Goal: Task Accomplishment & Management: Manage account settings

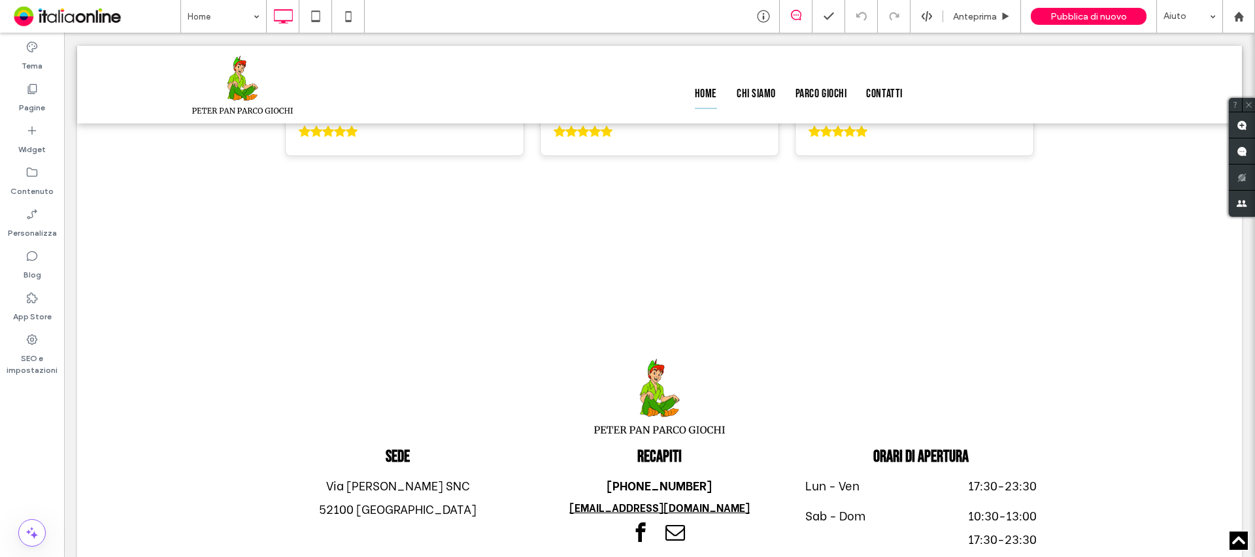
scroll to position [3628, 0]
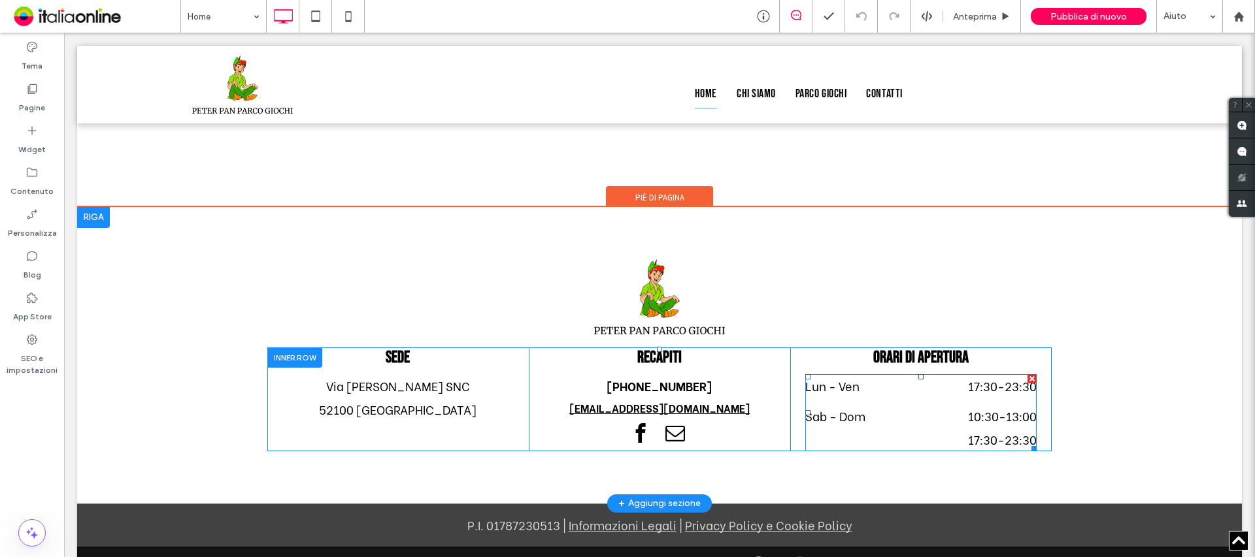
click at [921, 405] on span "10:30 - 13:00" at bounding box center [968, 417] width 137 height 24
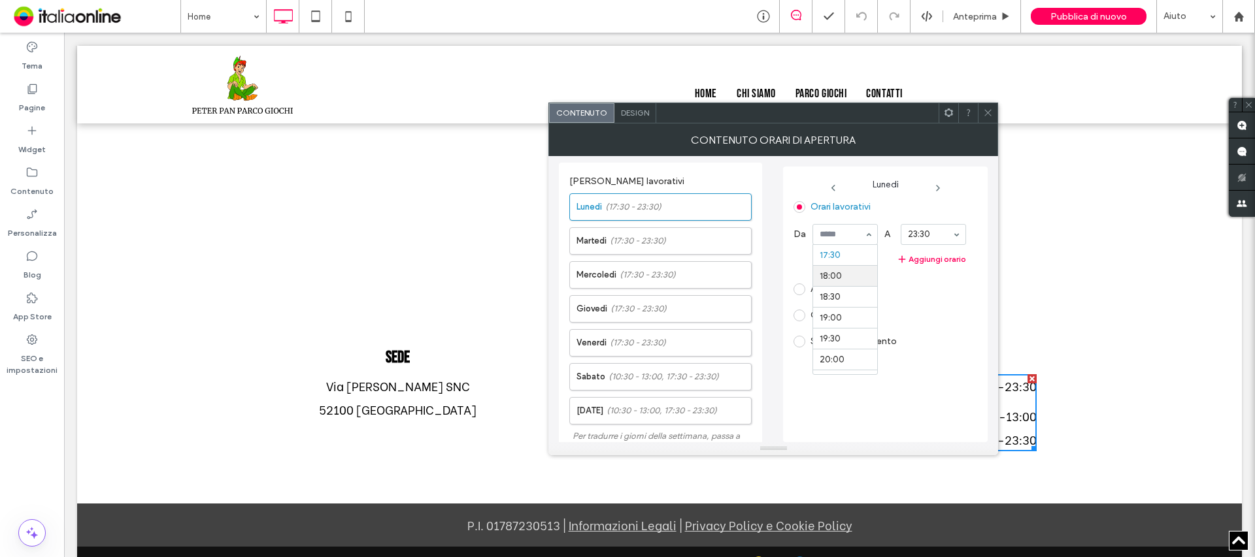
scroll to position [667, 0]
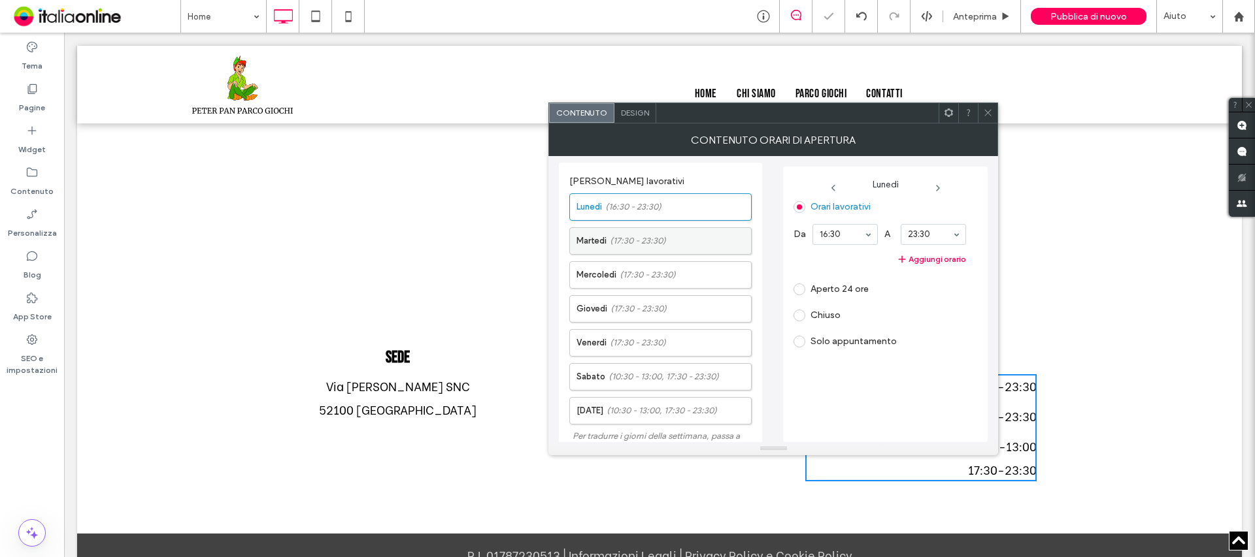
click at [646, 242] on span "(17:30 - 23:30)" at bounding box center [638, 241] width 56 height 13
click at [629, 278] on span "(17:30 - 23:30)" at bounding box center [648, 275] width 56 height 13
click at [829, 265] on button "Aggiungi orario" at bounding box center [879, 260] width 173 height 16
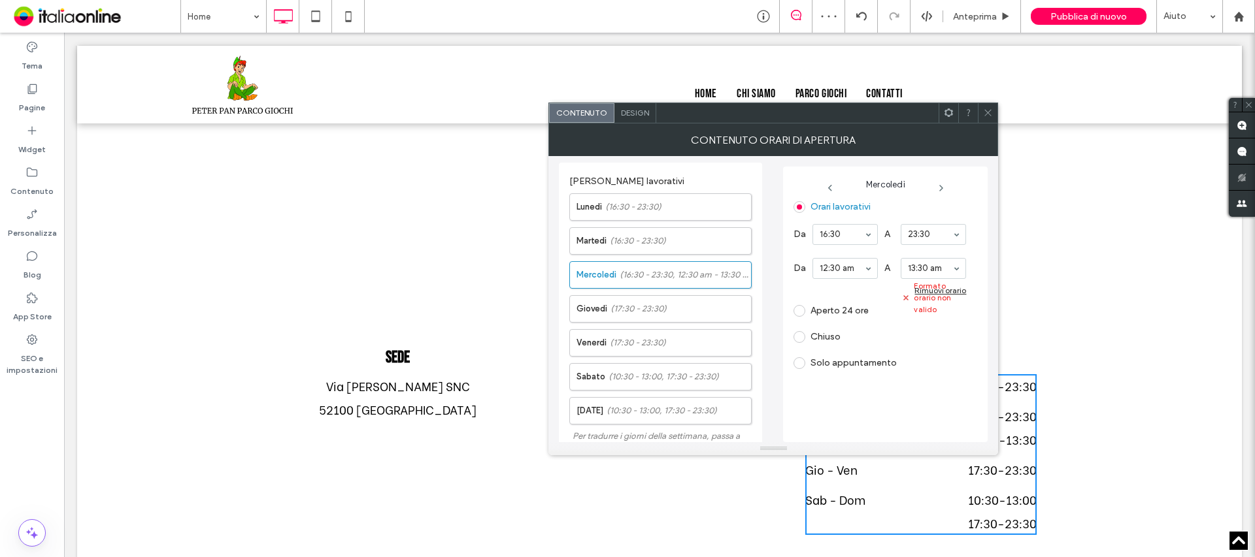
click at [921, 291] on div "Rimuovi orario" at bounding box center [940, 291] width 52 height 10
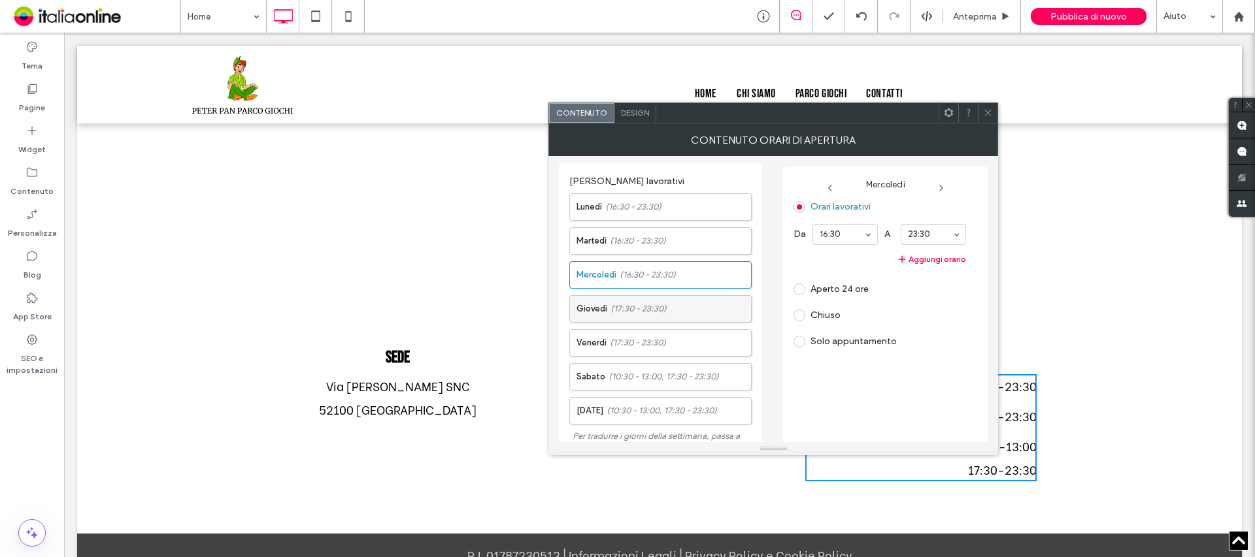
click at [625, 299] on label "Giovedì (17:30 - 23:30)" at bounding box center [663, 309] width 174 height 26
drag, startPoint x: 821, startPoint y: 239, endPoint x: 825, endPoint y: 246, distance: 7.9
drag, startPoint x: 657, startPoint y: 333, endPoint x: 669, endPoint y: 333, distance: 11.8
click at [657, 333] on label "[DATE] (17:30 - 23:30)" at bounding box center [663, 343] width 174 height 26
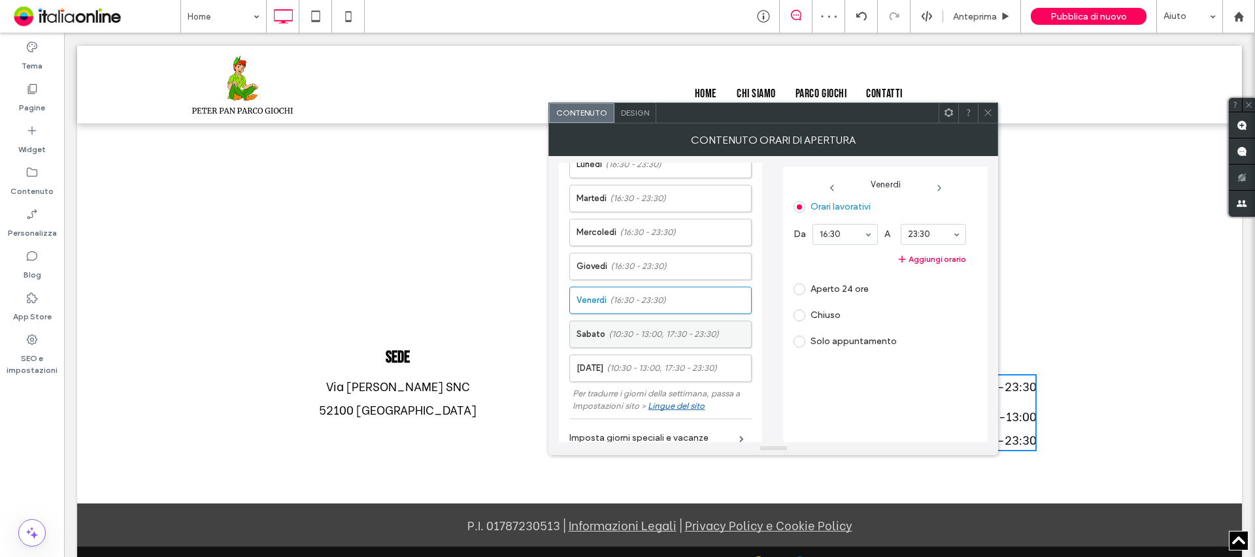
scroll to position [65, 0]
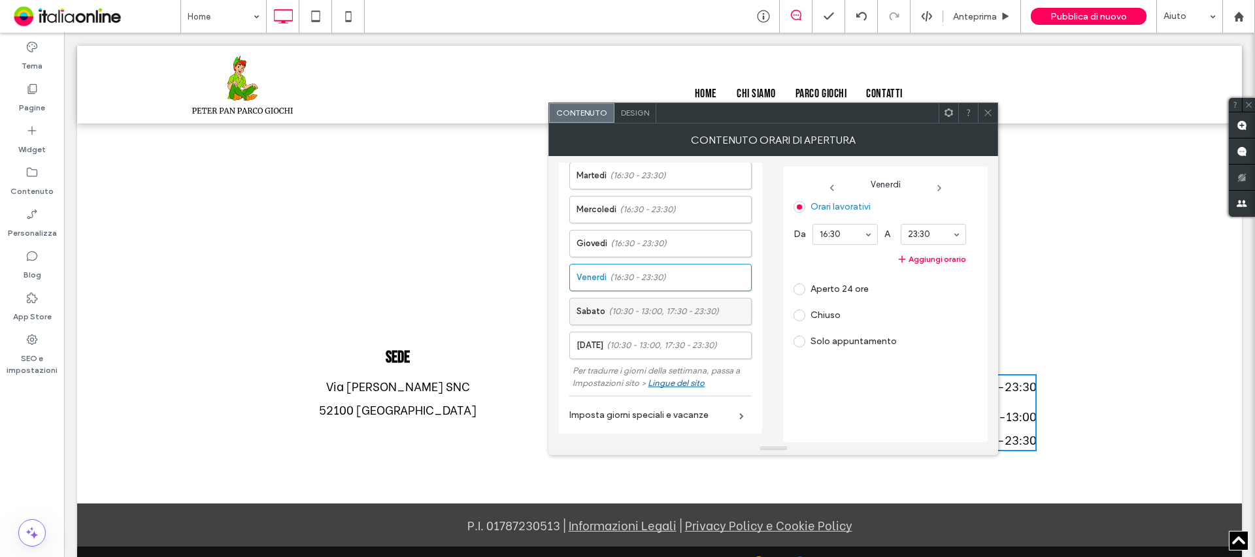
click at [652, 315] on span "(10:30 - 13:00, 17:30 - 23:30)" at bounding box center [663, 311] width 110 height 13
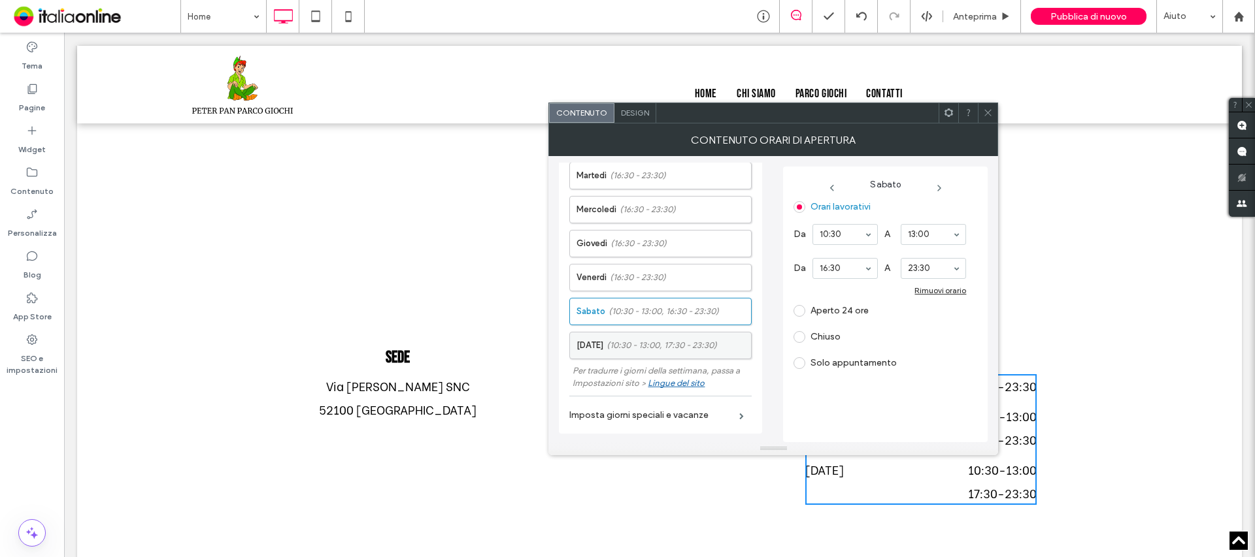
click at [669, 339] on span "(10:30 - 13:00, 17:30 - 23:30)" at bounding box center [661, 345] width 110 height 13
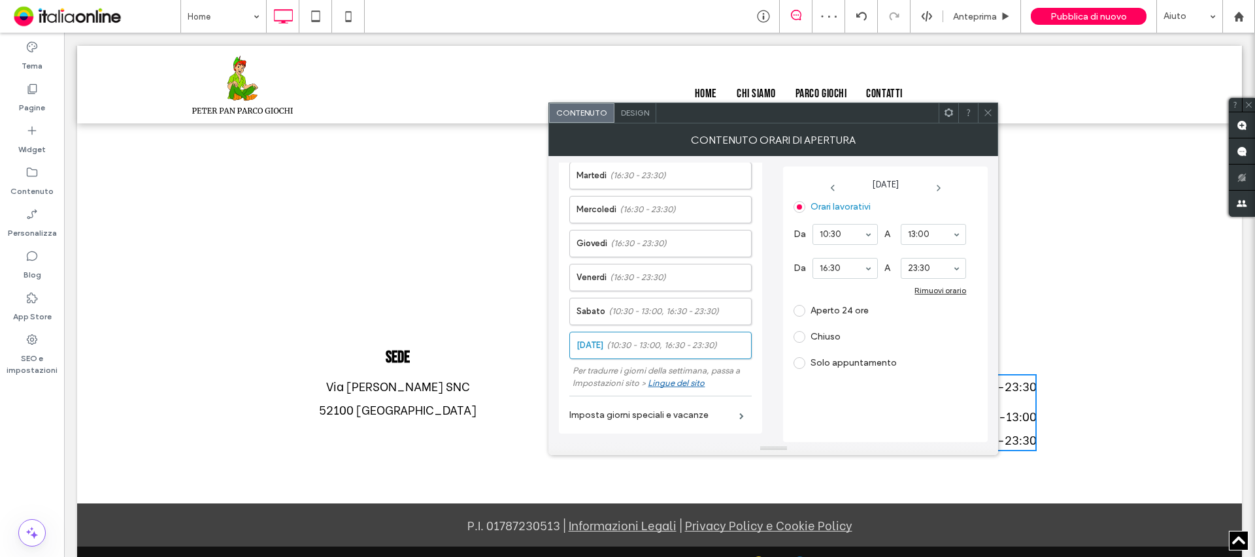
click at [990, 111] on use at bounding box center [988, 113] width 7 height 7
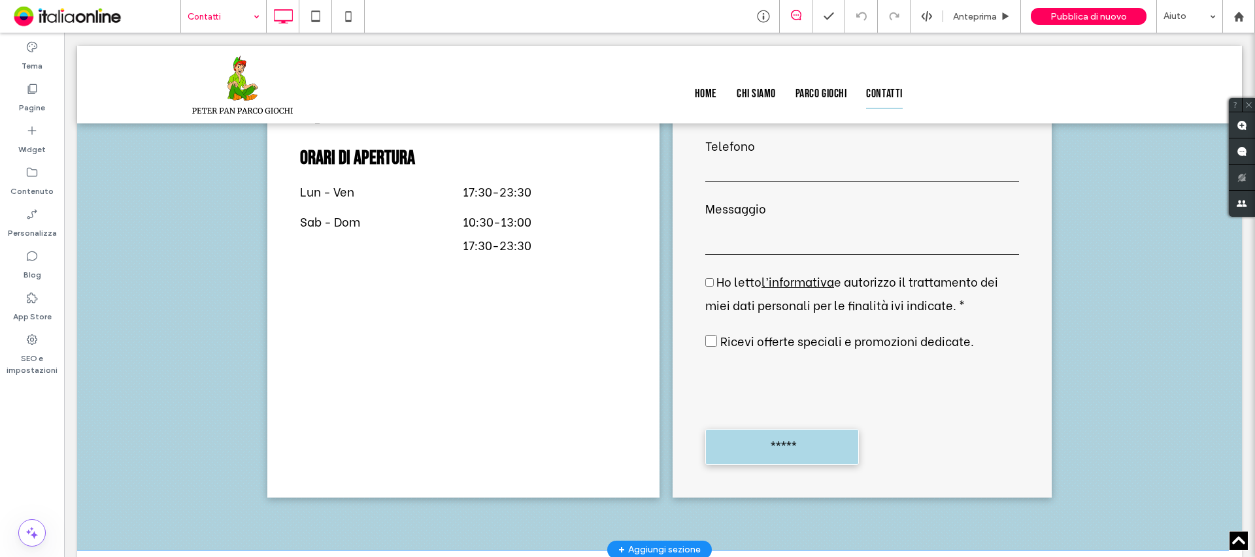
scroll to position [905, 0]
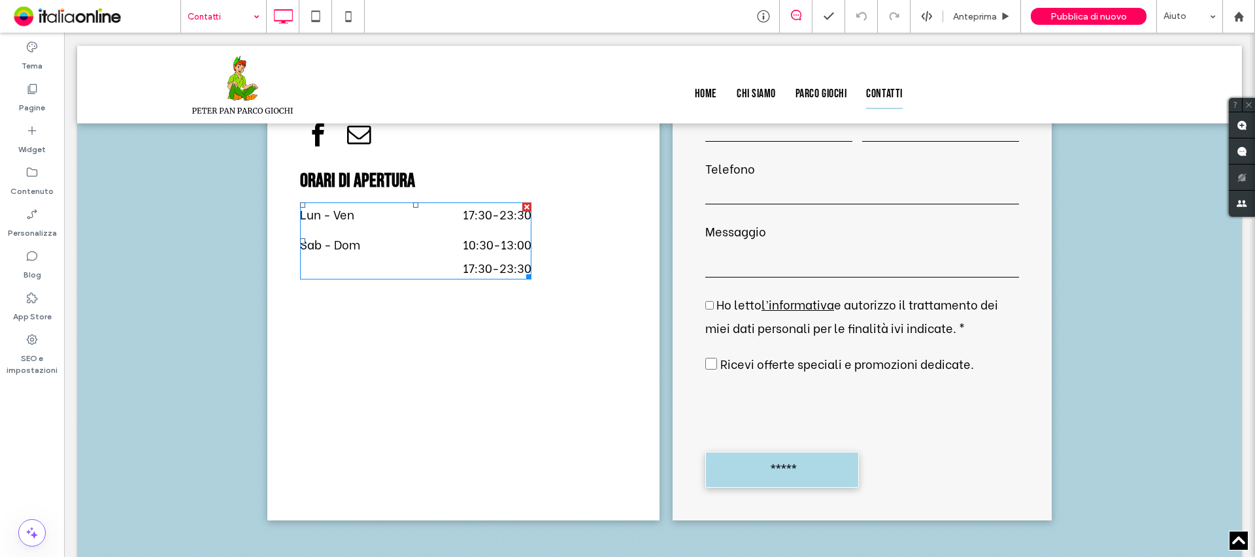
click at [435, 267] on span "17:30 - 23:30" at bounding box center [463, 268] width 137 height 24
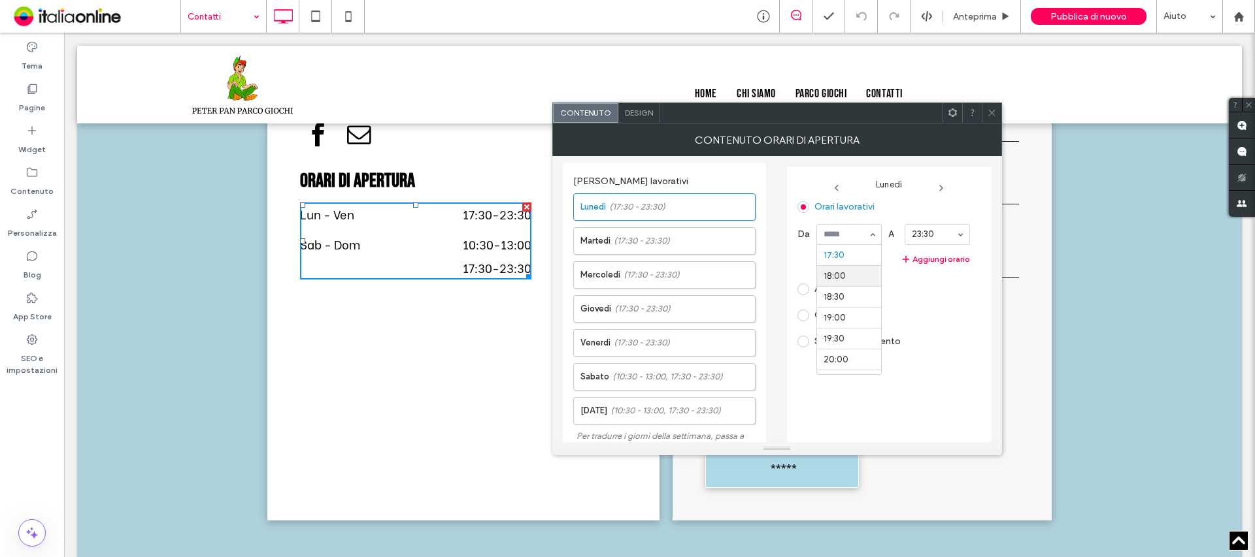
scroll to position [667, 0]
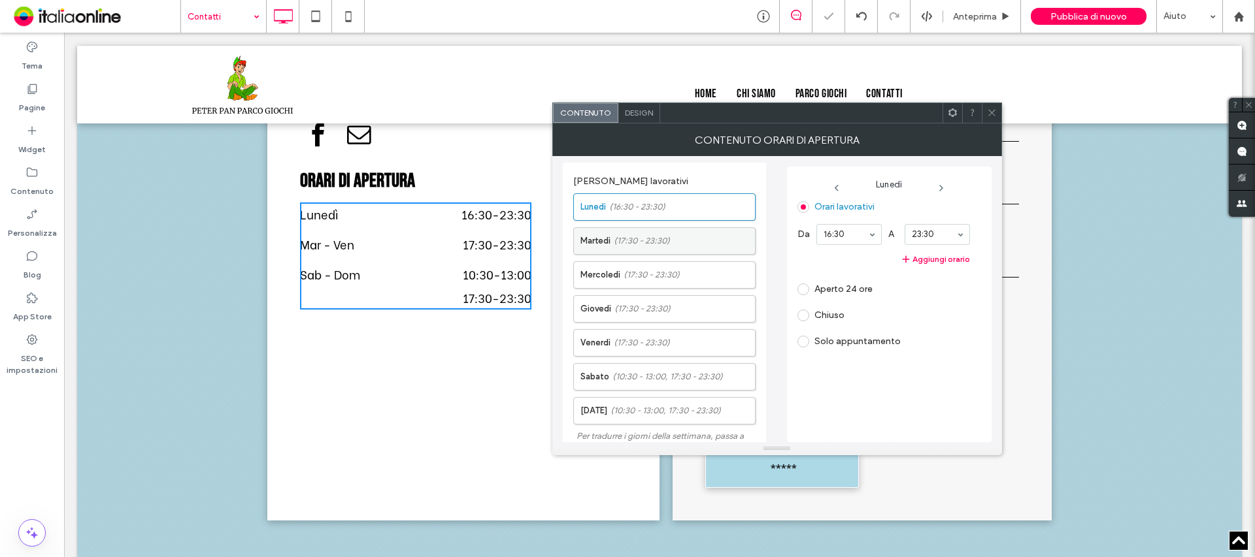
click at [657, 248] on label "[DATE] (17:30 - 23:30)" at bounding box center [667, 241] width 174 height 26
click at [678, 278] on span "(17:30 - 23:30)" at bounding box center [651, 275] width 56 height 13
drag, startPoint x: 654, startPoint y: 304, endPoint x: 672, endPoint y: 304, distance: 18.3
click at [654, 304] on span "(17:30 - 23:30)" at bounding box center [642, 309] width 56 height 13
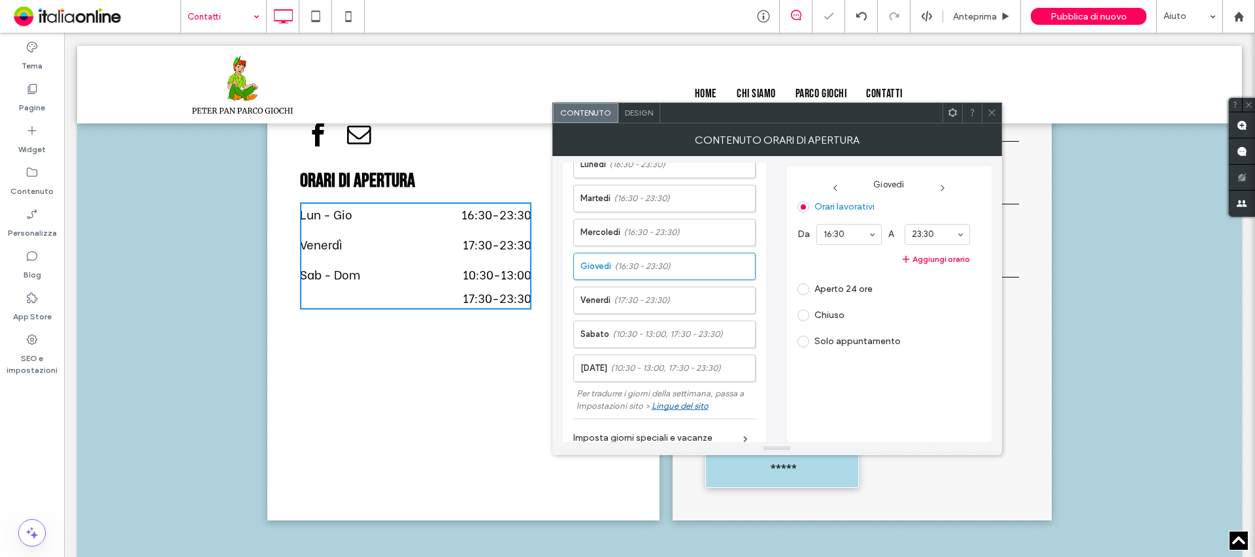
scroll to position [65, 0]
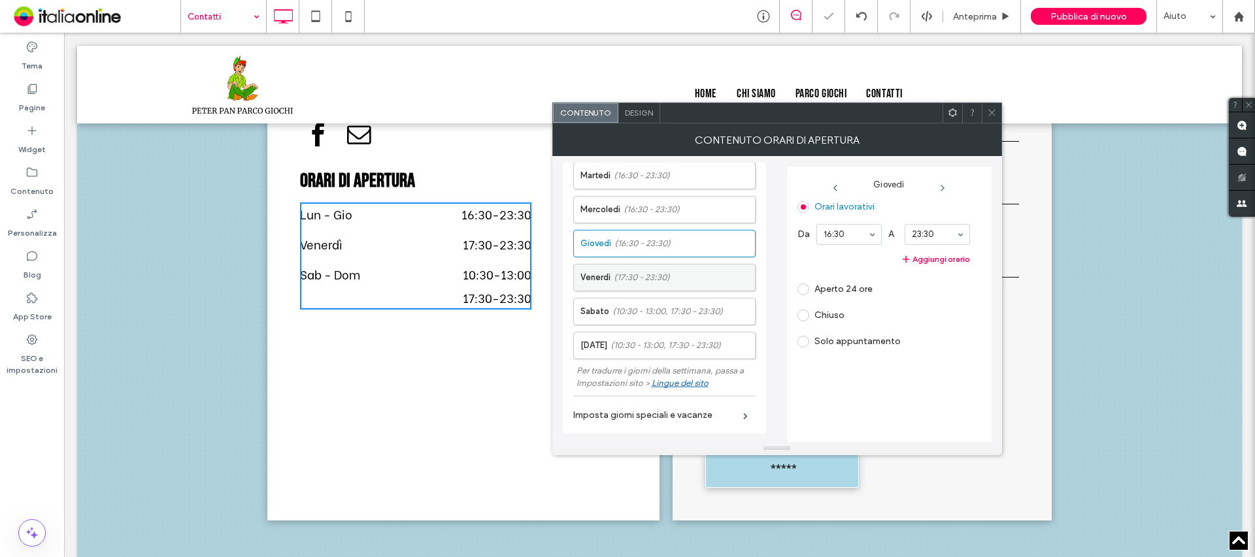
click at [654, 268] on label "[DATE] (17:30 - 23:30)" at bounding box center [667, 278] width 174 height 26
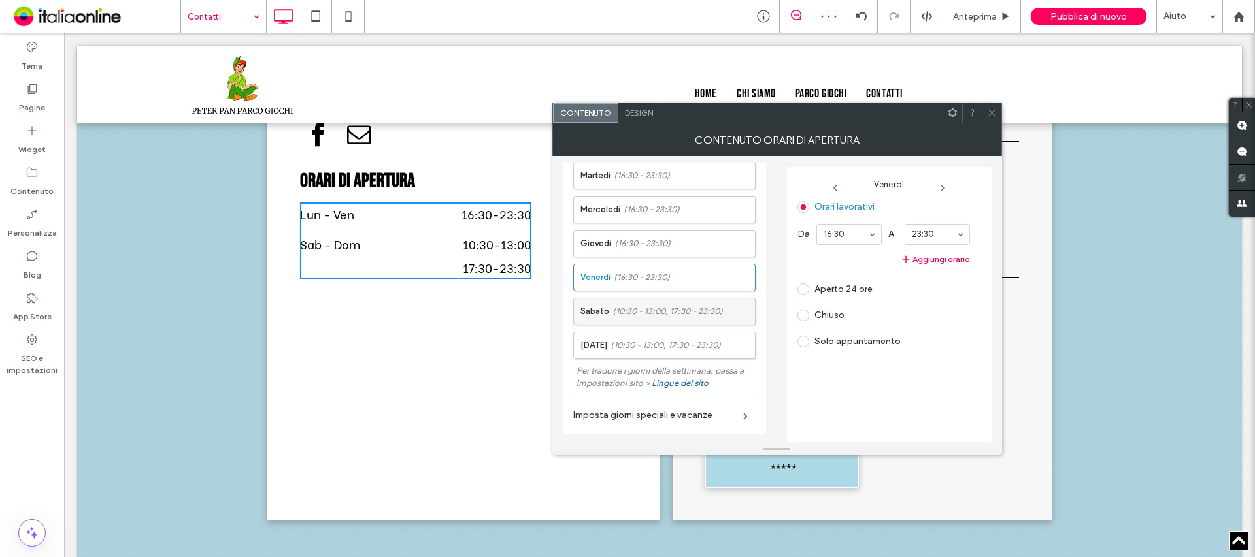
click at [661, 305] on span "(10:30 - 13:00, 17:30 - 23:30)" at bounding box center [667, 311] width 110 height 13
drag, startPoint x: 836, startPoint y: 314, endPoint x: 829, endPoint y: 316, distance: 7.3
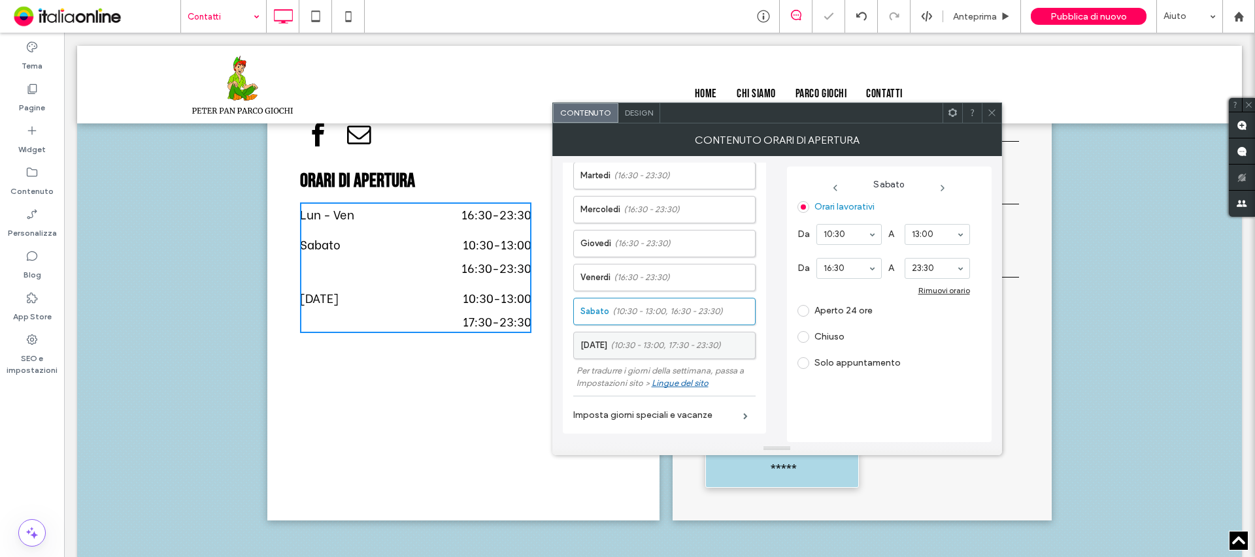
click at [686, 339] on span "(10:30 - 13:00, 17:30 - 23:30)" at bounding box center [665, 345] width 110 height 13
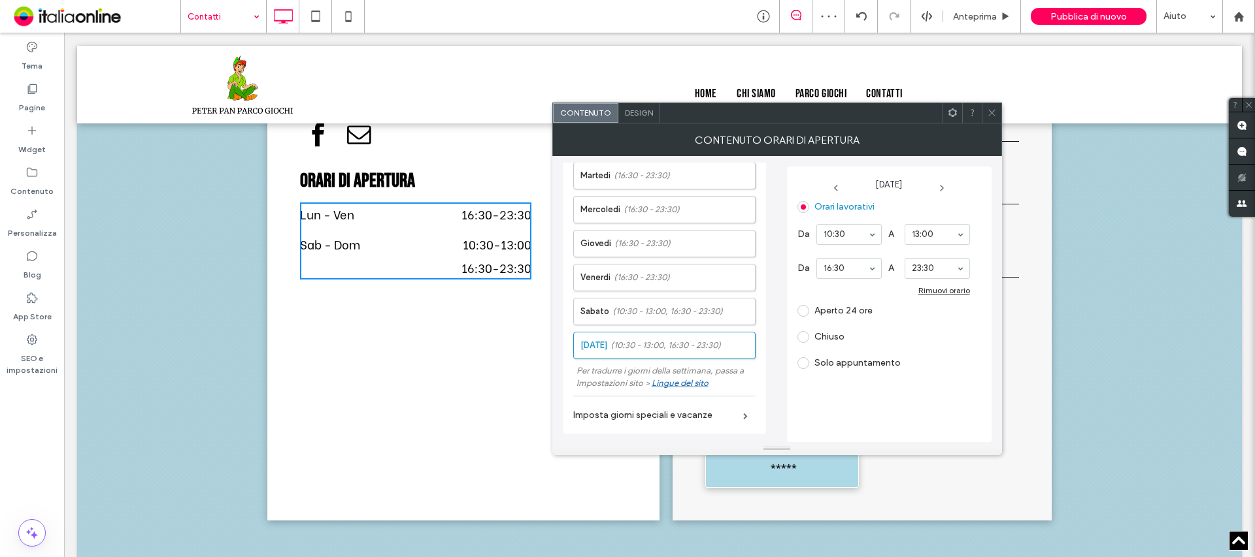
click at [993, 119] on span at bounding box center [992, 113] width 10 height 20
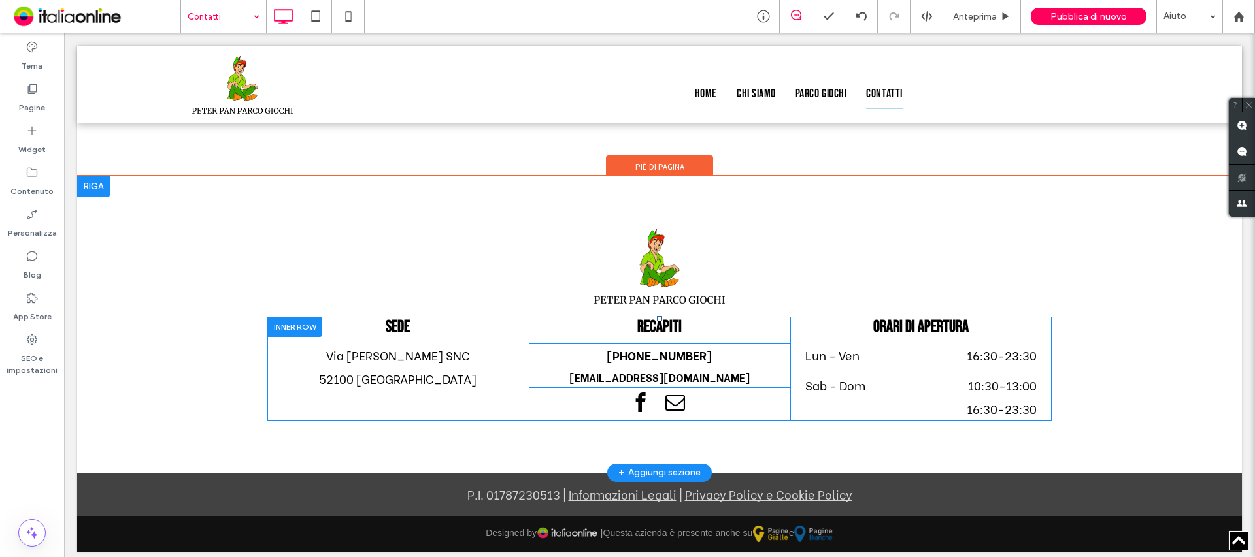
scroll to position [1624, 0]
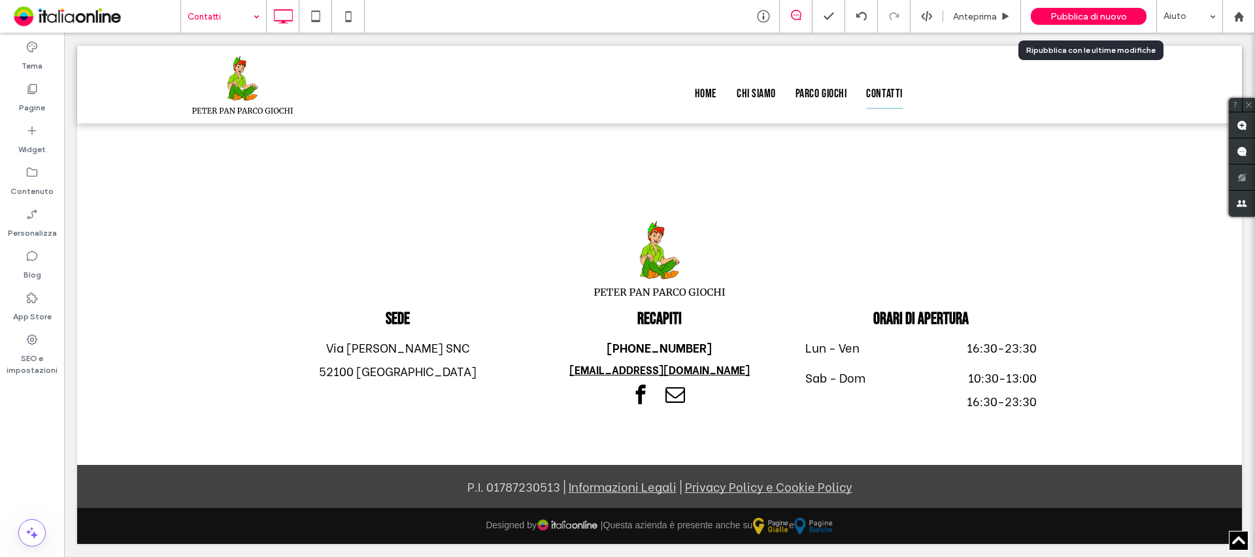
click at [1073, 17] on span "Pubblica di nuovo" at bounding box center [1088, 16] width 76 height 11
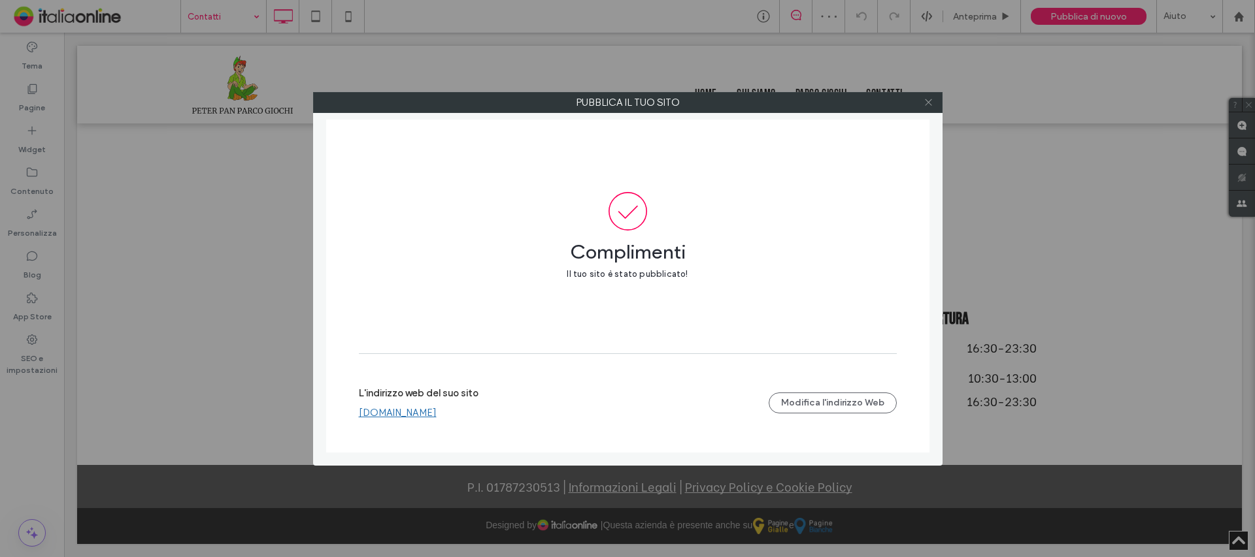
click at [926, 101] on icon at bounding box center [928, 102] width 10 height 10
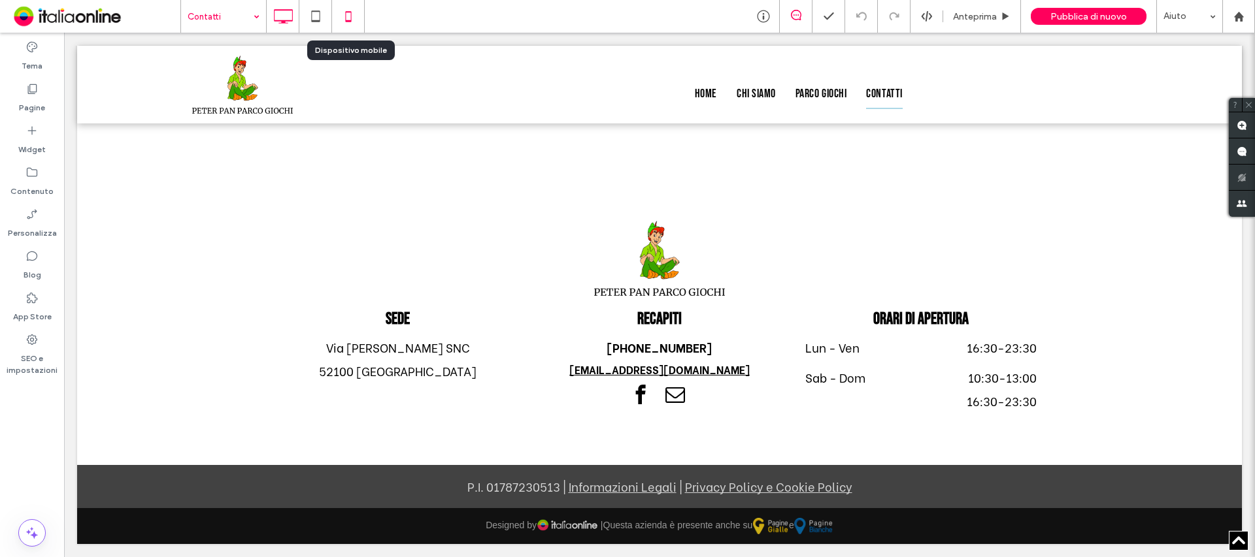
click at [363, 5] on div at bounding box center [348, 16] width 32 height 26
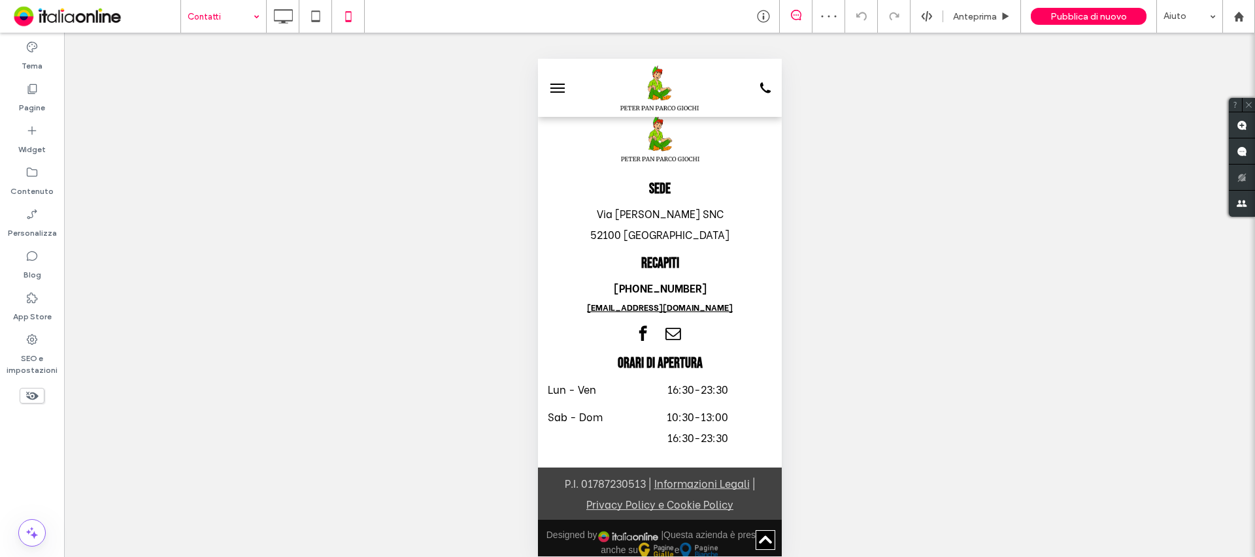
scroll to position [1826, 0]
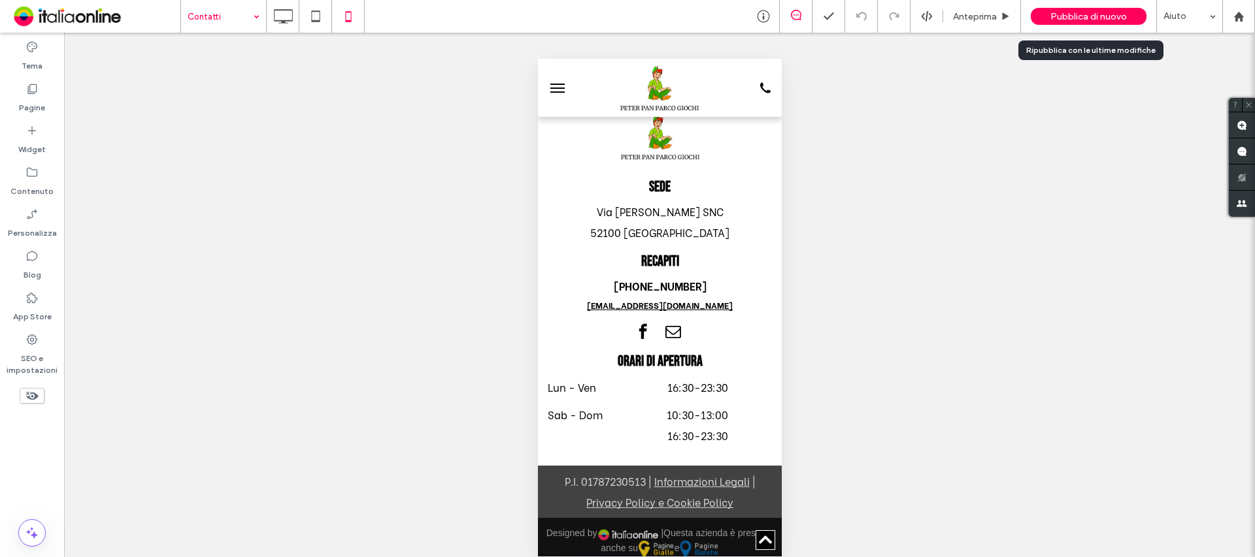
click at [1080, 20] on span "Pubblica di nuovo" at bounding box center [1088, 16] width 76 height 11
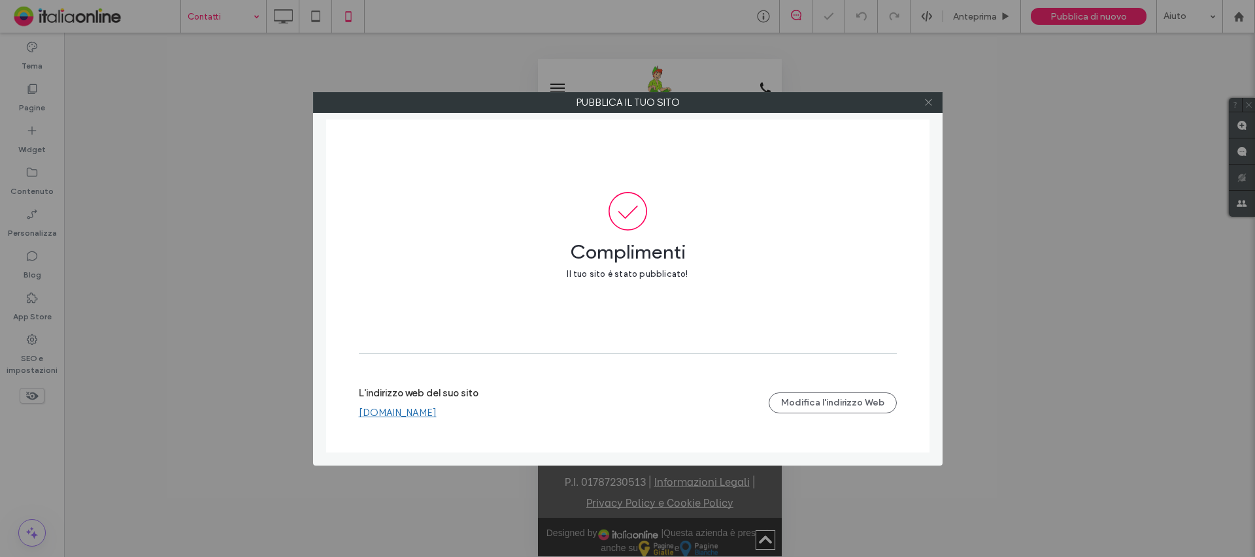
click at [928, 101] on icon at bounding box center [928, 102] width 10 height 10
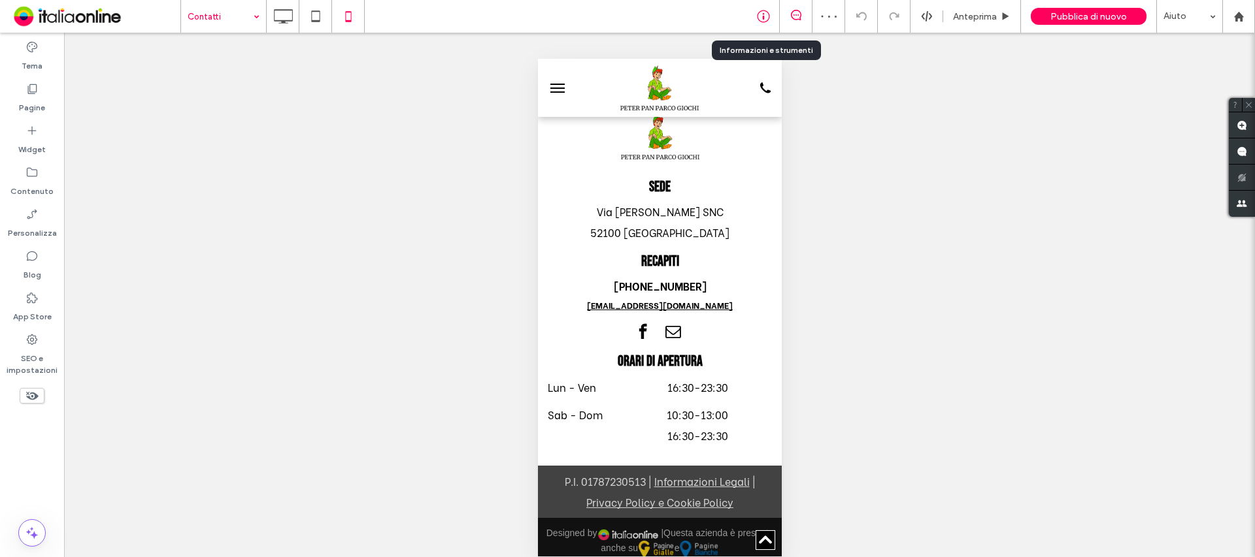
click at [759, 20] on icon at bounding box center [763, 16] width 13 height 13
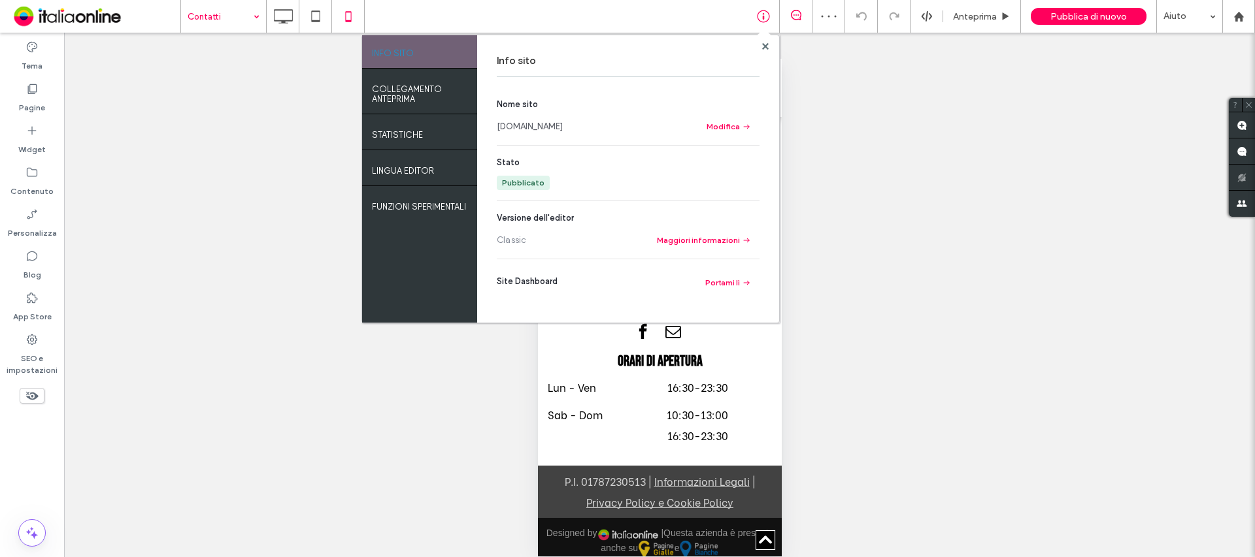
click at [555, 120] on section "Nome sito [DOMAIN_NAME] Modifica" at bounding box center [628, 116] width 263 height 37
click at [560, 124] on link "[DOMAIN_NAME]" at bounding box center [530, 126] width 66 height 13
